Goal: Navigation & Orientation: Find specific page/section

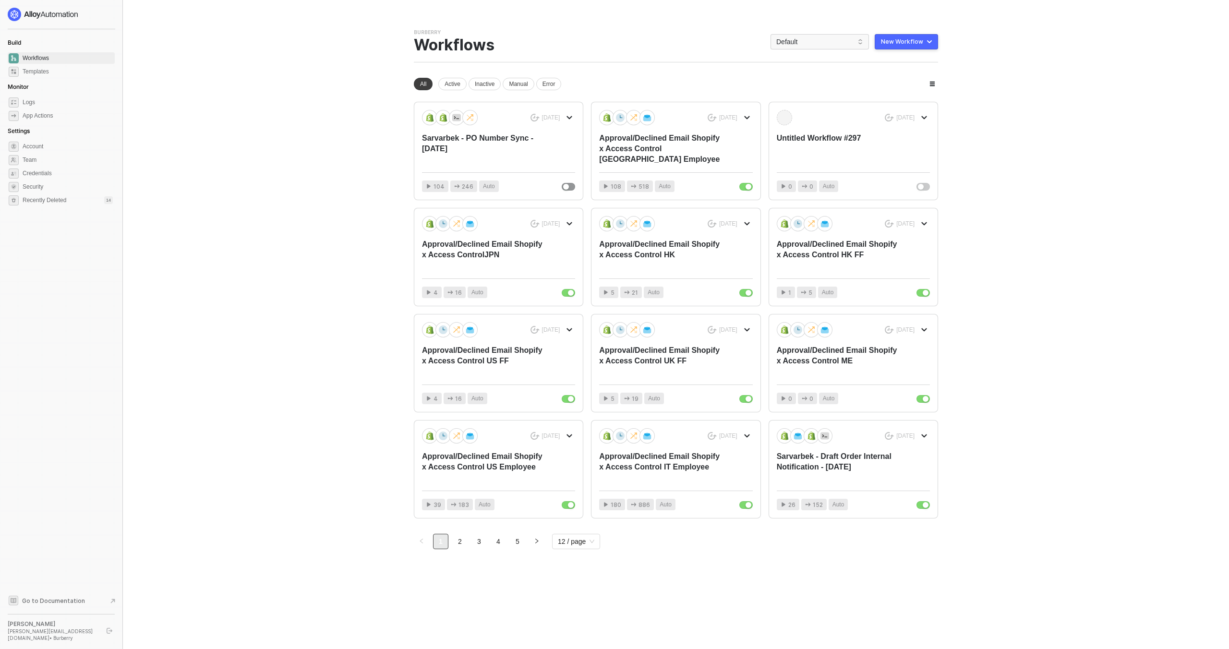
click at [323, 254] on main "You need to expand your browser window or switch to a computer with a bigger sc…" at bounding box center [614, 324] width 1229 height 649
click at [106, 642] on aside "Build Workflows Templates Monitor Logs App Actions Settings Account Team Creden…" at bounding box center [61, 324] width 123 height 649
click at [108, 636] on button "button" at bounding box center [110, 631] width 12 height 12
